Goal: Information Seeking & Learning: Learn about a topic

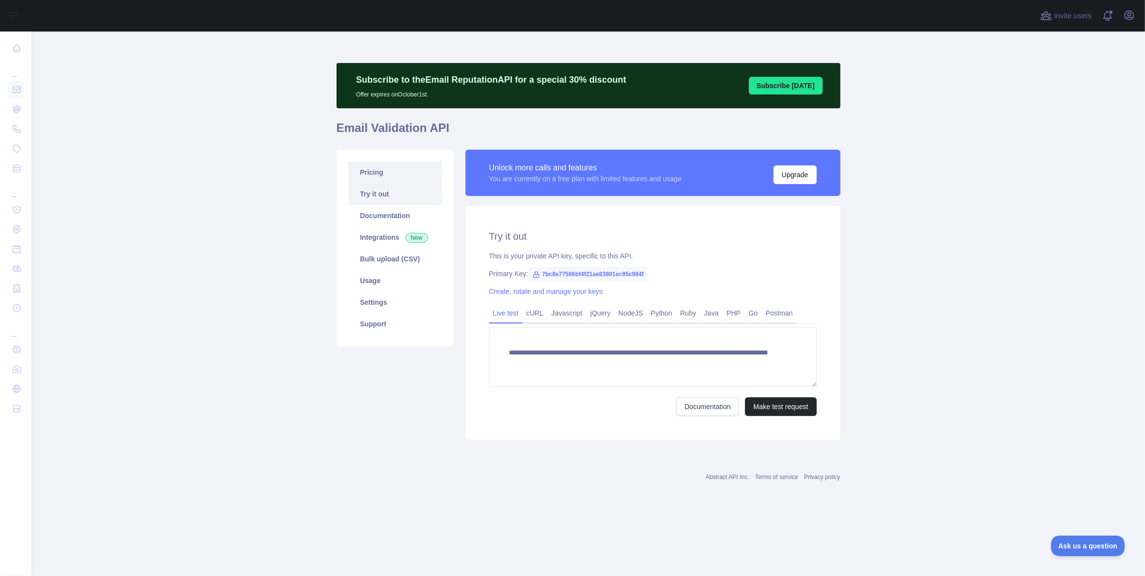
click at [374, 174] on link "Pricing" at bounding box center [394, 172] width 93 height 22
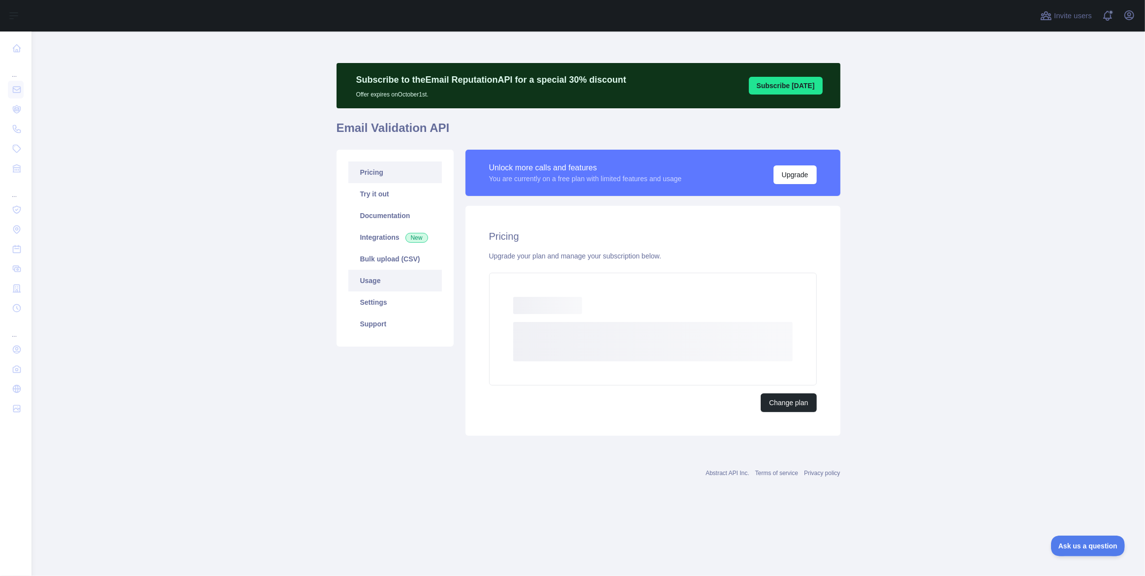
click at [396, 283] on link "Usage" at bounding box center [394, 281] width 93 height 22
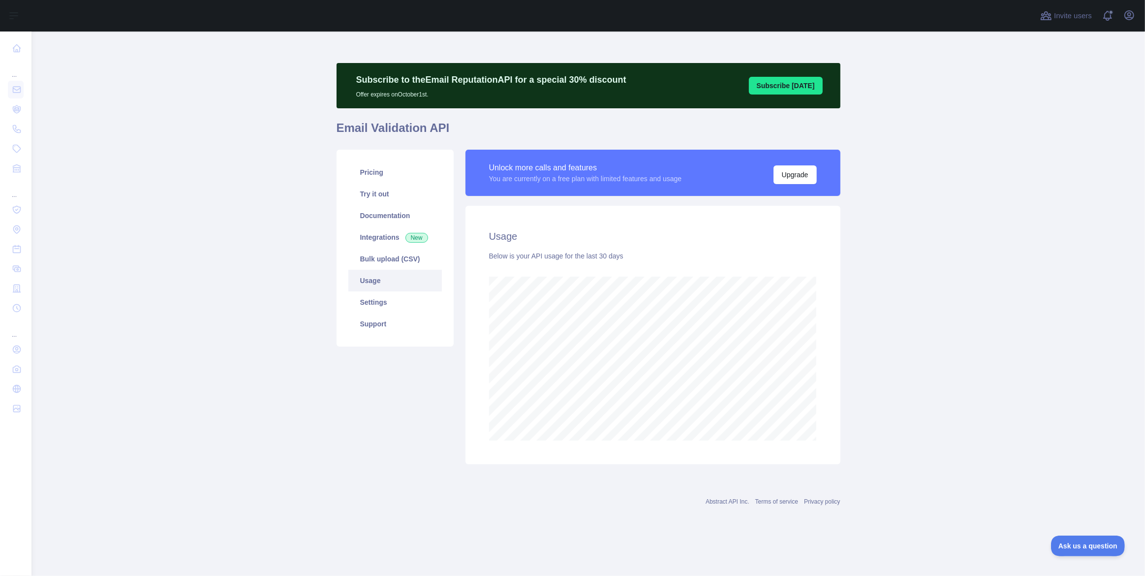
scroll to position [544, 1114]
click at [236, 289] on main "Subscribe to the Email Reputation API for a special 30 % discount Offer expires…" at bounding box center [588, 303] width 1114 height 544
click at [372, 178] on link "Pricing" at bounding box center [394, 172] width 93 height 22
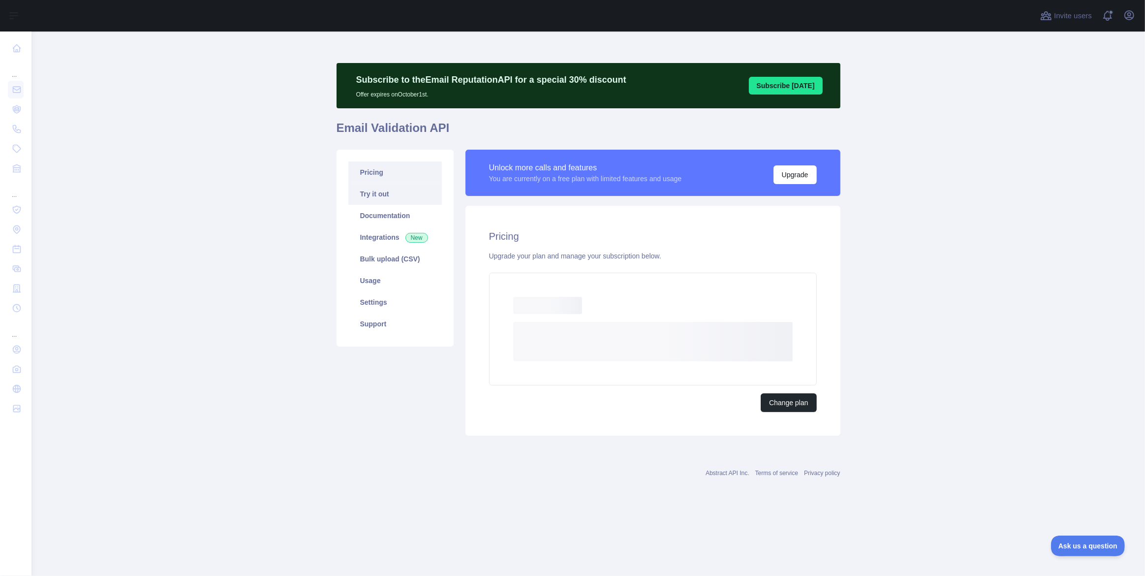
click at [377, 196] on link "Try it out" at bounding box center [394, 194] width 93 height 22
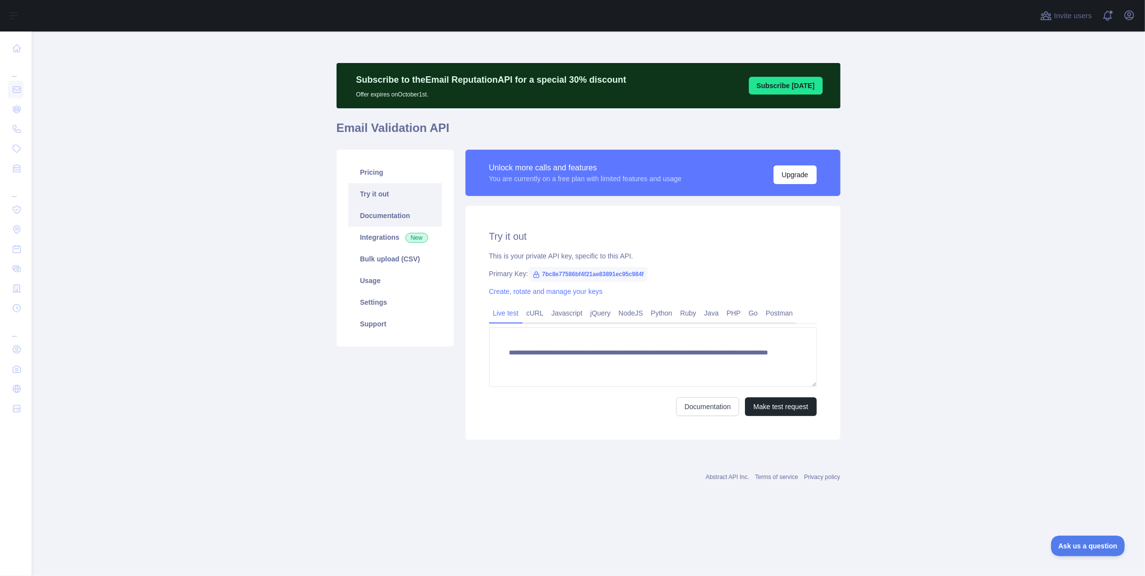
click at [378, 215] on link "Documentation" at bounding box center [394, 216] width 93 height 22
click at [393, 230] on link "Integrations New" at bounding box center [394, 237] width 93 height 22
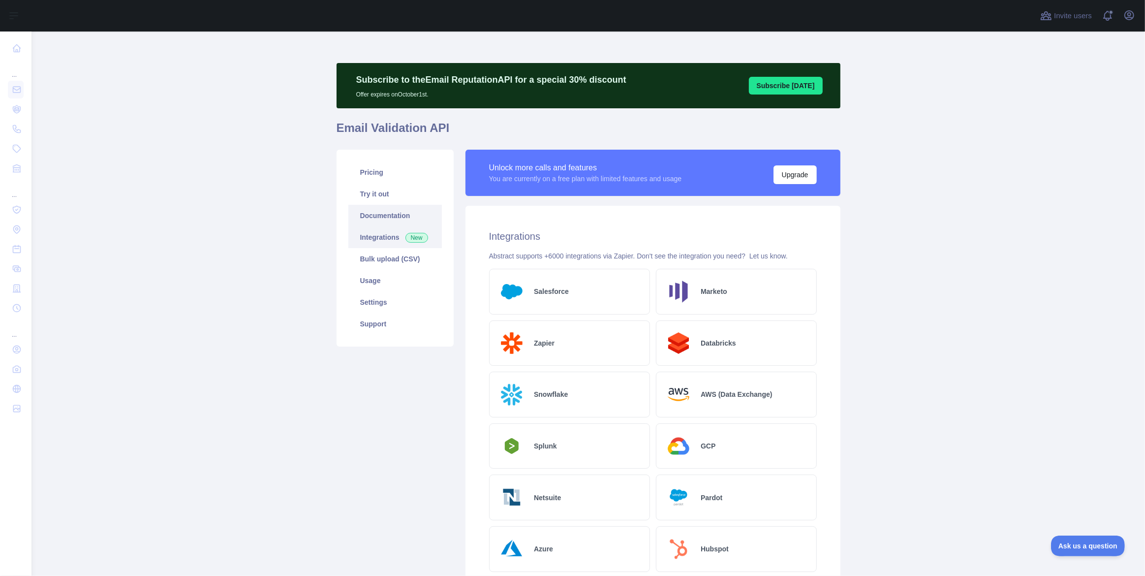
click at [393, 216] on link "Documentation" at bounding box center [394, 216] width 93 height 22
click at [388, 309] on link "Settings" at bounding box center [394, 302] width 93 height 22
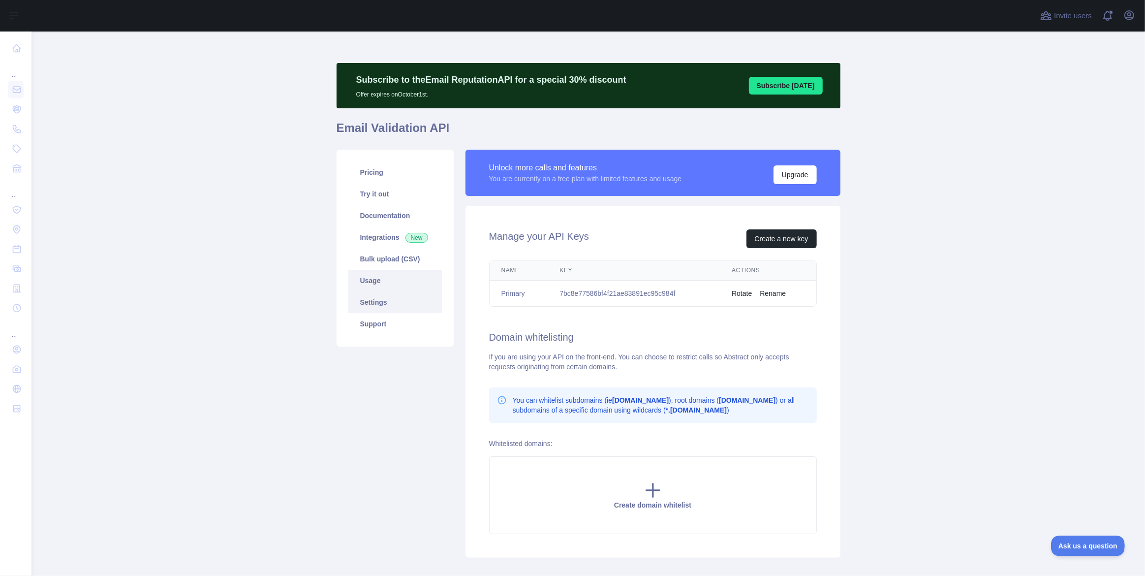
click at [381, 286] on link "Usage" at bounding box center [394, 281] width 93 height 22
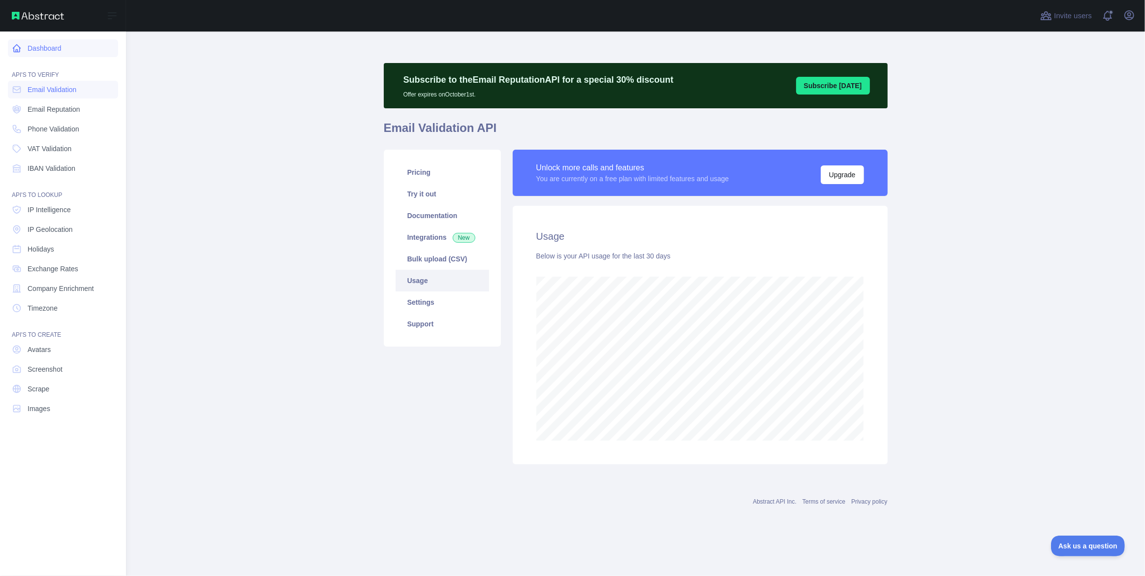
scroll to position [491529, 491054]
click at [17, 48] on icon at bounding box center [17, 48] width 10 height 10
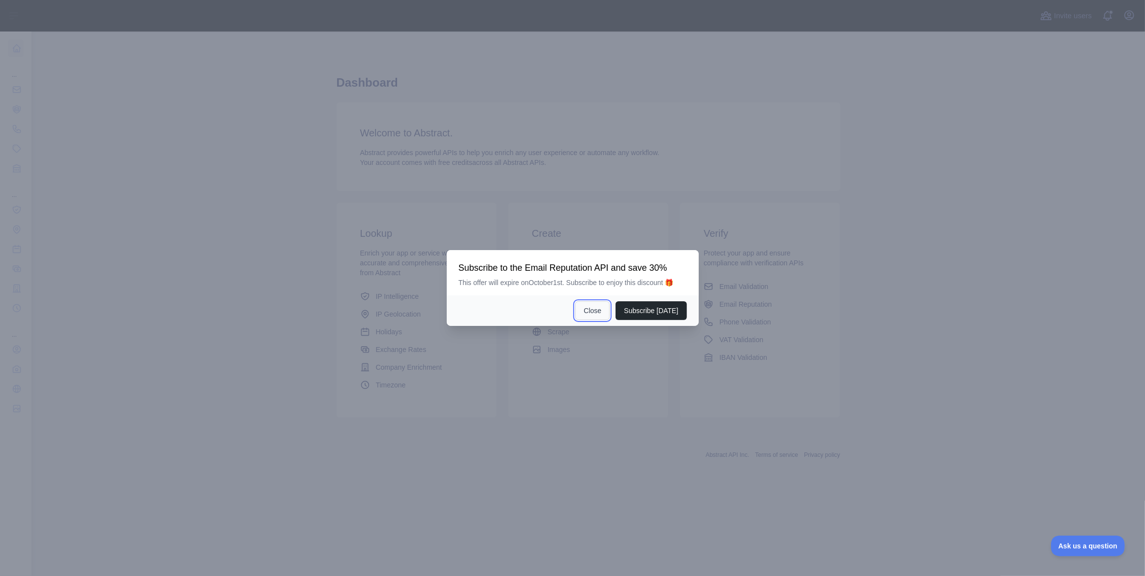
click at [598, 312] on button "Close" at bounding box center [592, 310] width 34 height 19
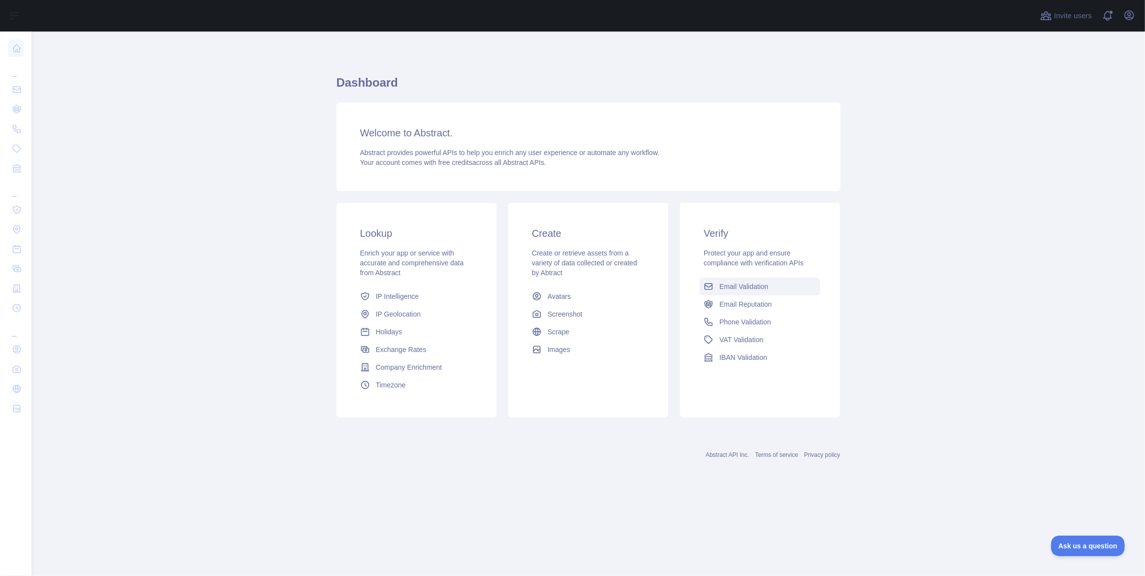
click at [754, 292] on link "Email Validation" at bounding box center [760, 287] width 121 height 18
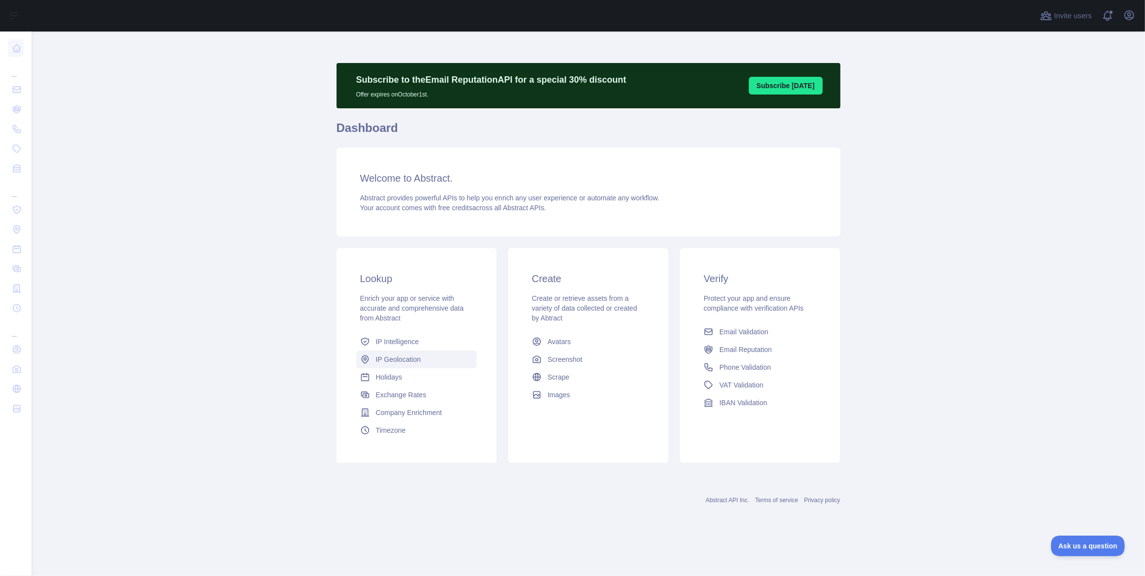
click at [405, 354] on span "IP Geolocation" at bounding box center [398, 359] width 45 height 10
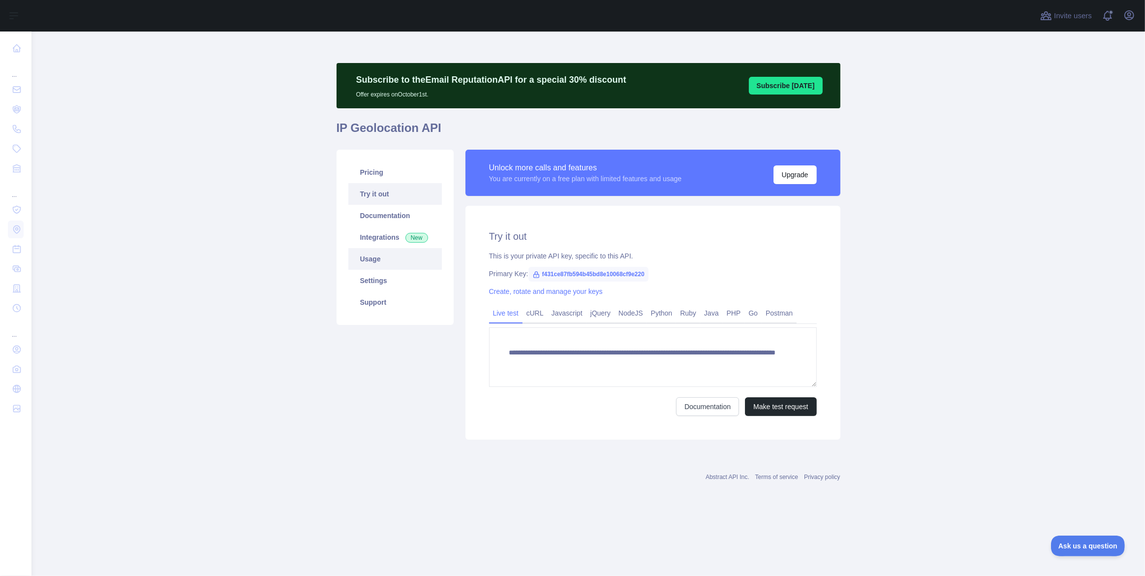
click at [387, 248] on link "Usage" at bounding box center [394, 259] width 93 height 22
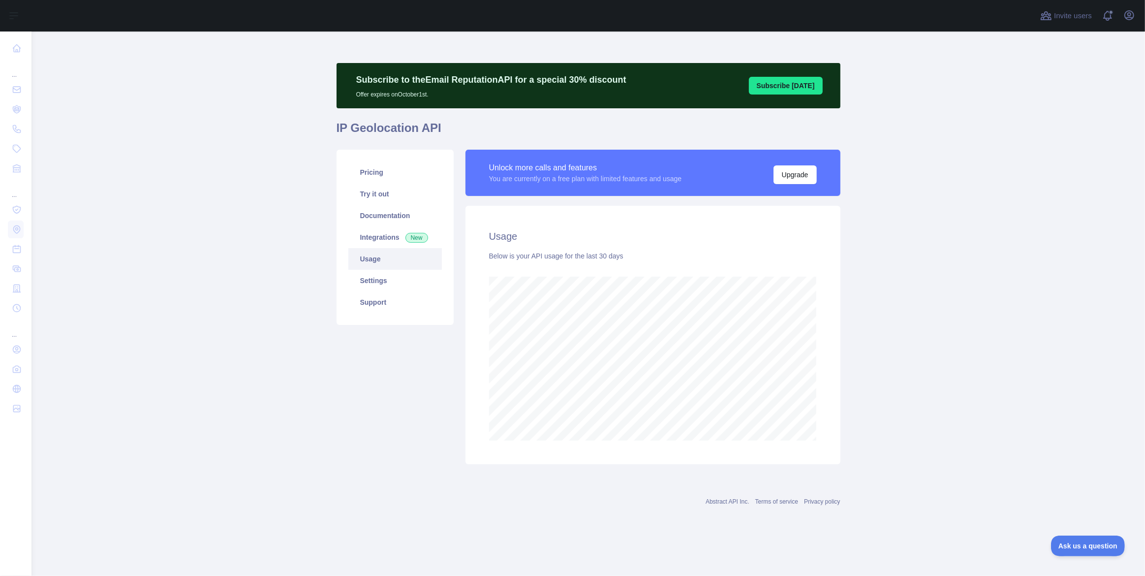
scroll to position [544, 1114]
click at [282, 147] on main "Subscribe to the Email Reputation API for a special 30 % discount Offer expires…" at bounding box center [588, 303] width 1114 height 544
click at [368, 299] on link "Support" at bounding box center [394, 302] width 93 height 22
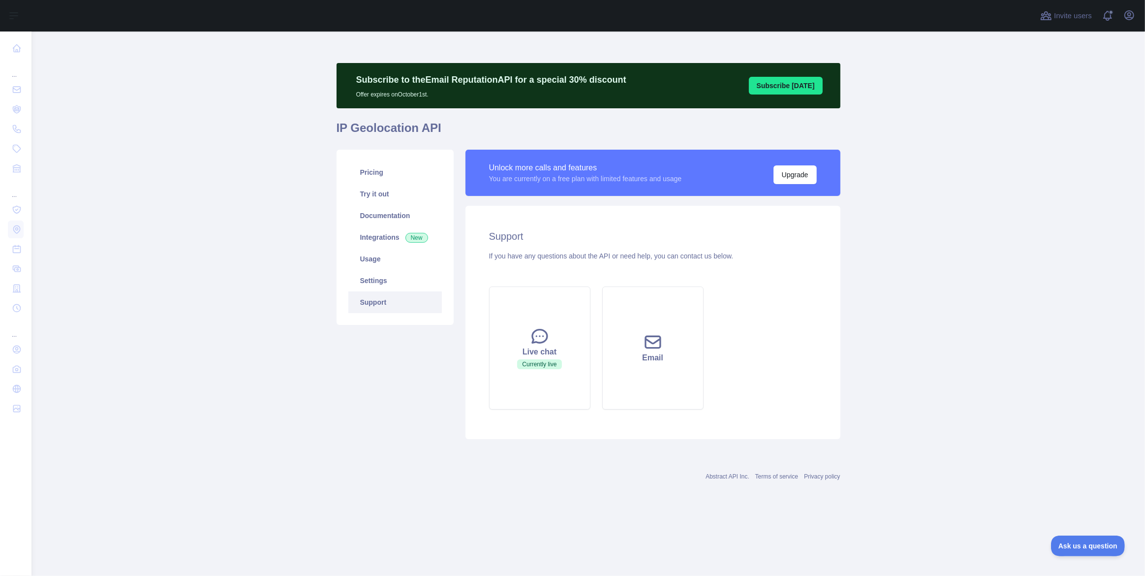
drag, startPoint x: 945, startPoint y: 305, endPoint x: 958, endPoint y: 295, distance: 15.8
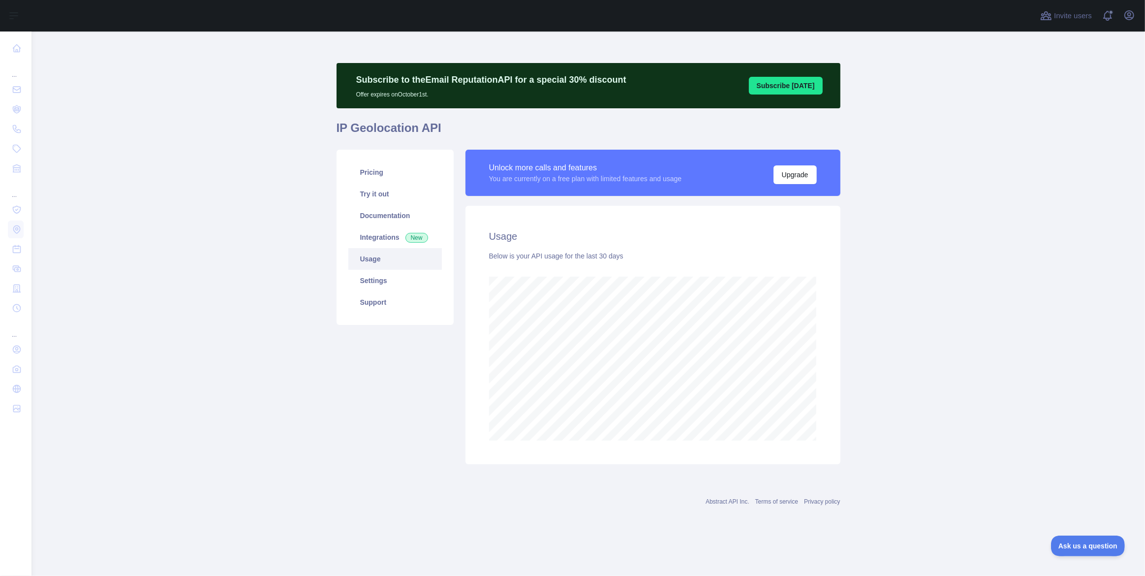
scroll to position [544, 1114]
click at [371, 168] on link "Pricing" at bounding box center [394, 172] width 93 height 22
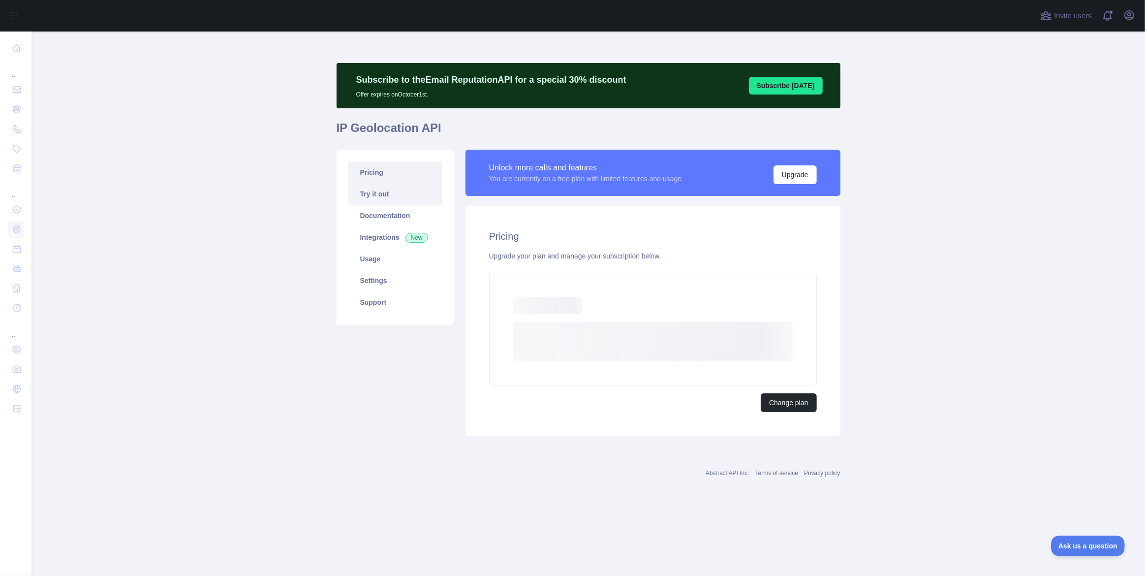
click at [397, 192] on link "Try it out" at bounding box center [394, 194] width 93 height 22
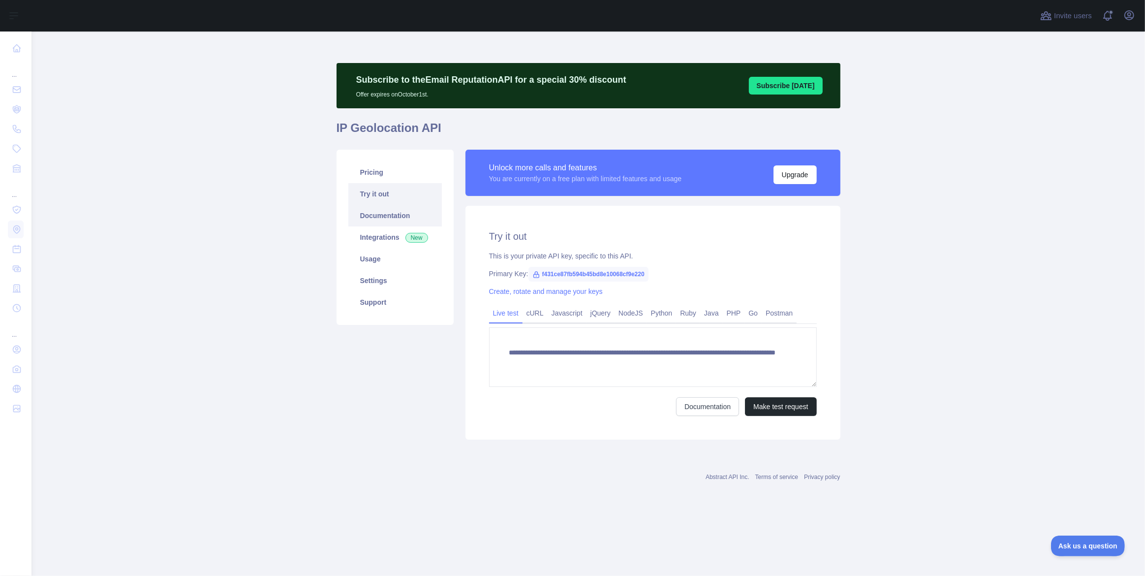
click at [392, 214] on link "Documentation" at bounding box center [394, 216] width 93 height 22
